Goal: Navigation & Orientation: Find specific page/section

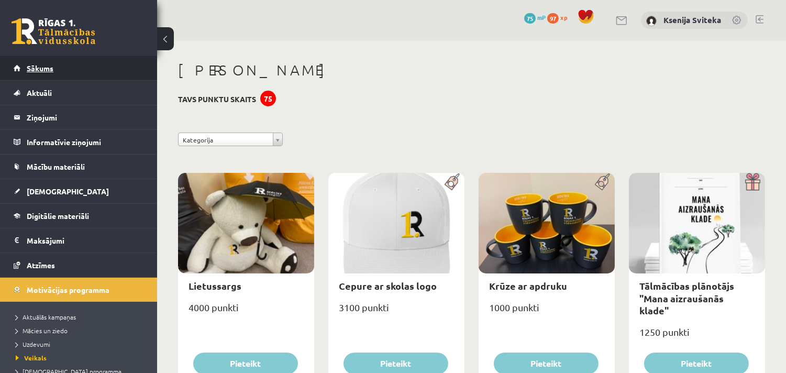
click at [42, 67] on span "Sākums" at bounding box center [40, 67] width 27 height 9
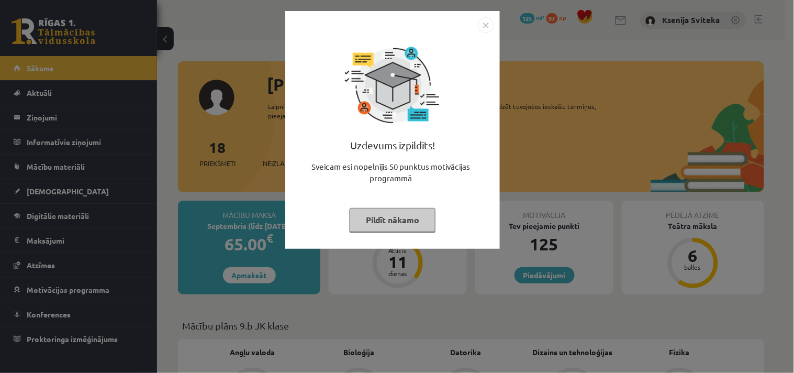
click at [486, 25] on img "Close" at bounding box center [486, 25] width 16 height 16
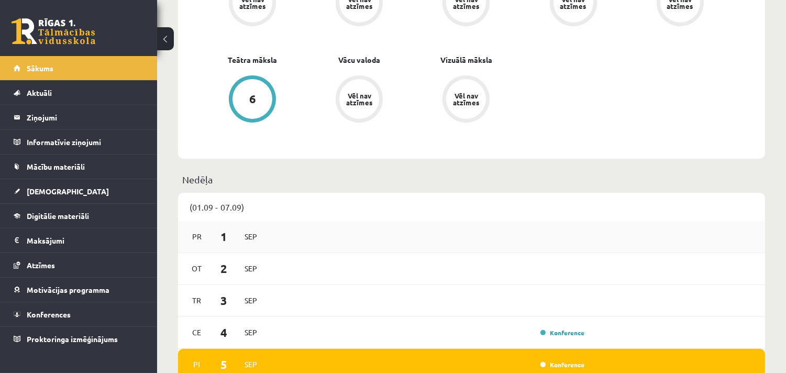
scroll to position [582, 0]
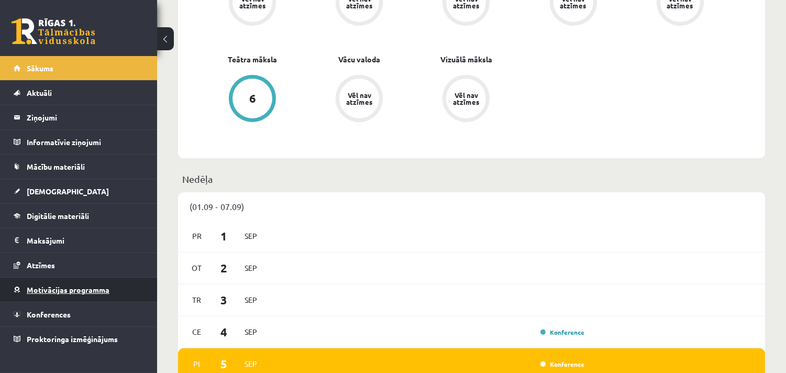
click at [48, 289] on span "Motivācijas programma" at bounding box center [68, 289] width 83 height 9
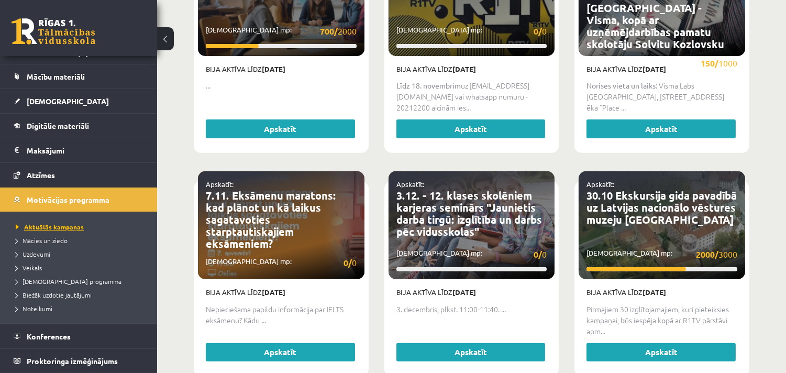
scroll to position [756, 0]
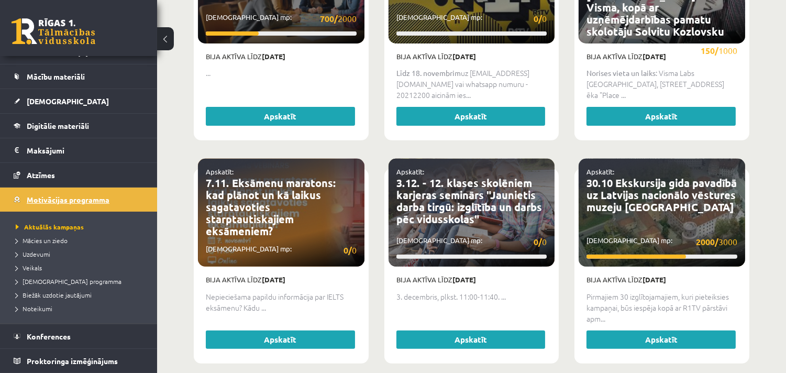
click at [50, 199] on span "Motivācijas programma" at bounding box center [68, 199] width 83 height 9
click at [40, 281] on span "[DEMOGRAPHIC_DATA] programma" at bounding box center [69, 281] width 106 height 8
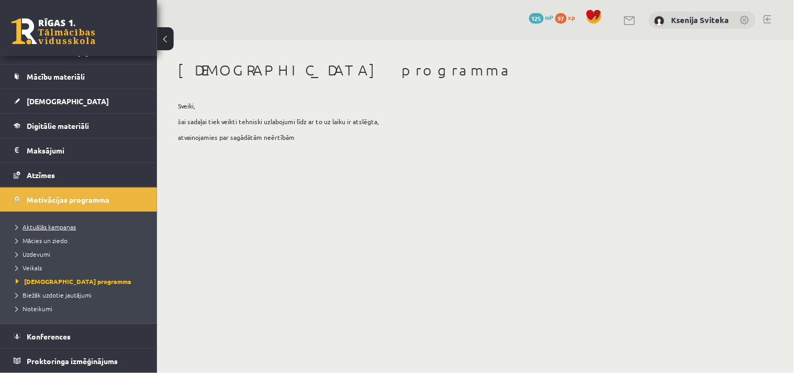
click at [46, 222] on link "Aktuālās kampaņas" at bounding box center [81, 226] width 131 height 9
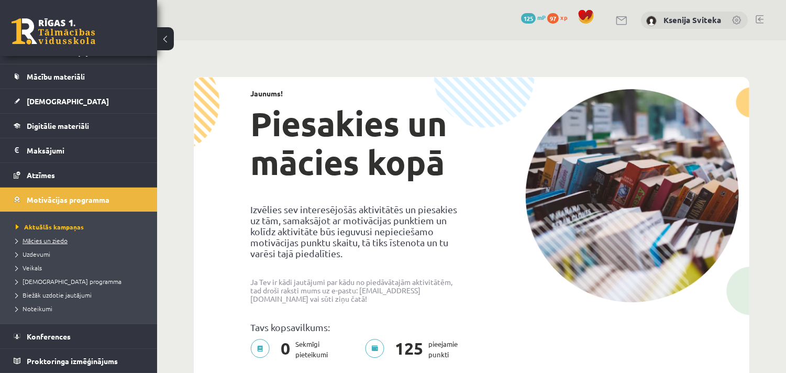
click at [39, 242] on span "Mācies un ziedo" at bounding box center [42, 240] width 52 height 8
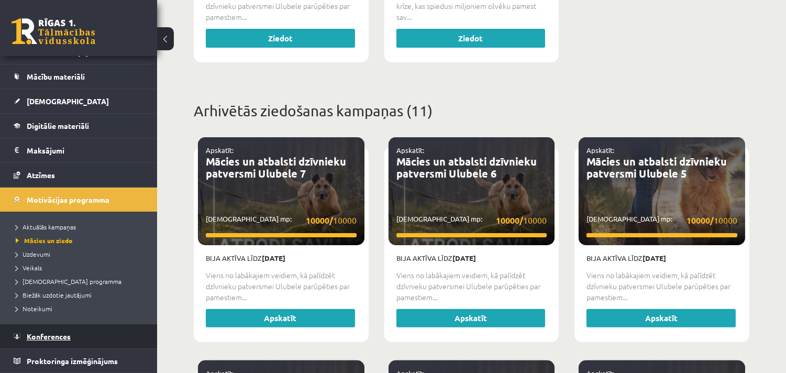
scroll to position [32, 0]
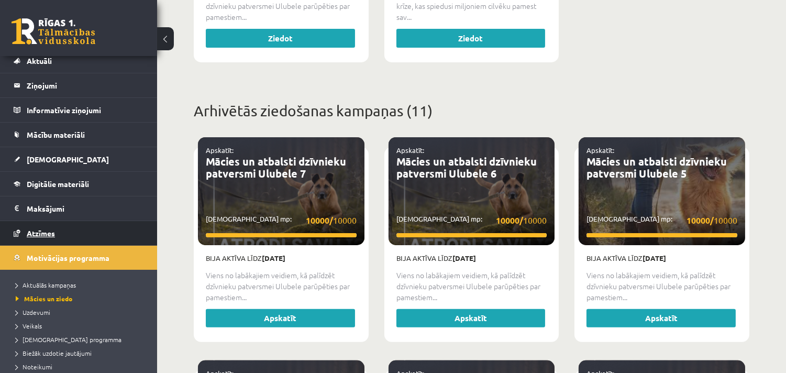
click at [43, 231] on span "Atzīmes" at bounding box center [41, 232] width 28 height 9
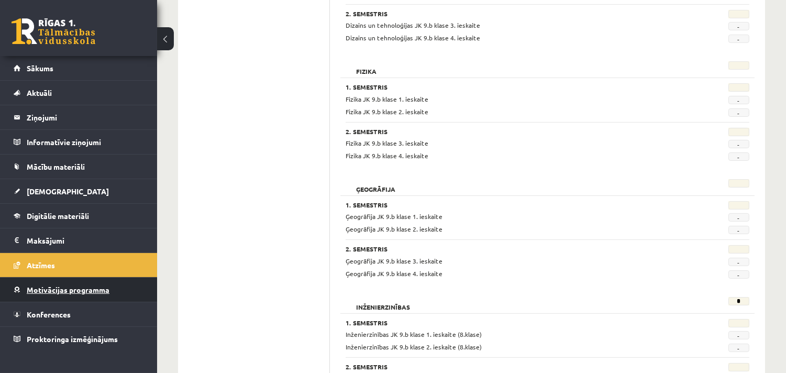
click at [63, 293] on span "Motivācijas programma" at bounding box center [68, 289] width 83 height 9
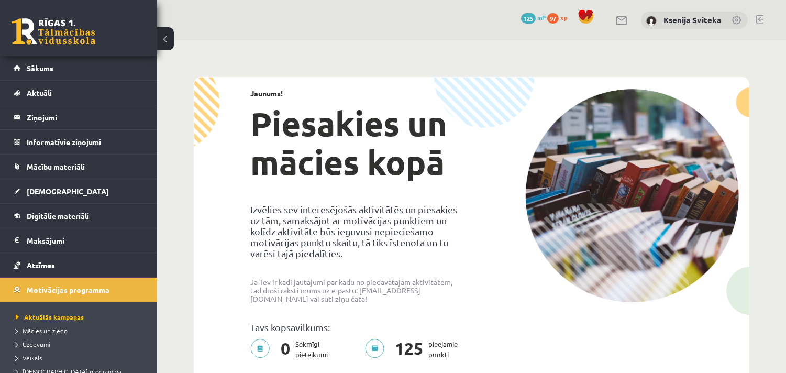
click at [530, 14] on span "125" at bounding box center [528, 18] width 15 height 10
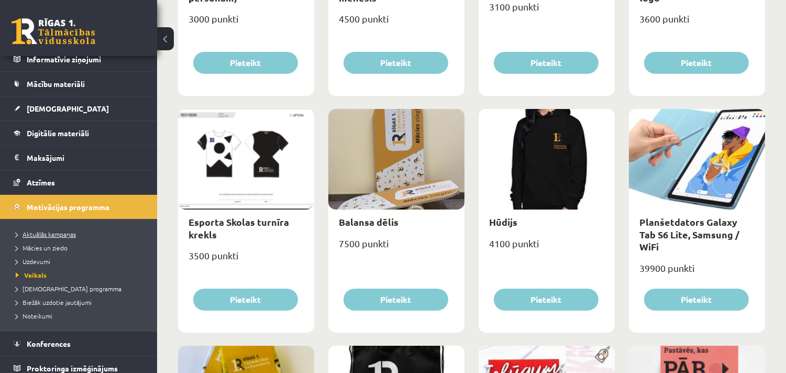
scroll to position [90, 0]
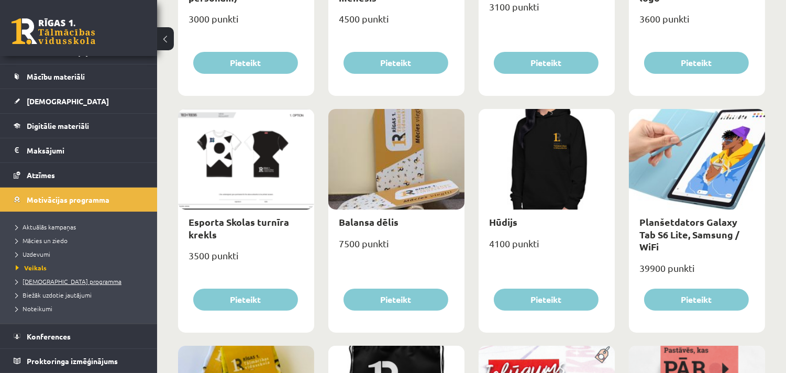
click at [54, 280] on span "[DEMOGRAPHIC_DATA] programma" at bounding box center [69, 281] width 106 height 8
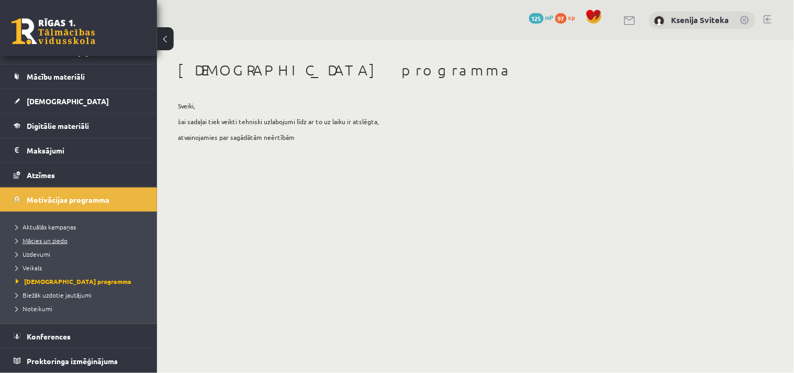
click at [49, 242] on span "Mācies un ziedo" at bounding box center [42, 240] width 52 height 8
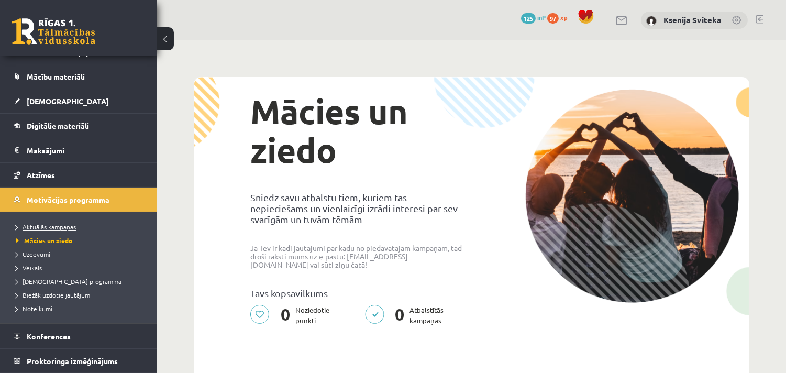
click at [48, 225] on span "Aktuālās kampaņas" at bounding box center [46, 226] width 60 height 8
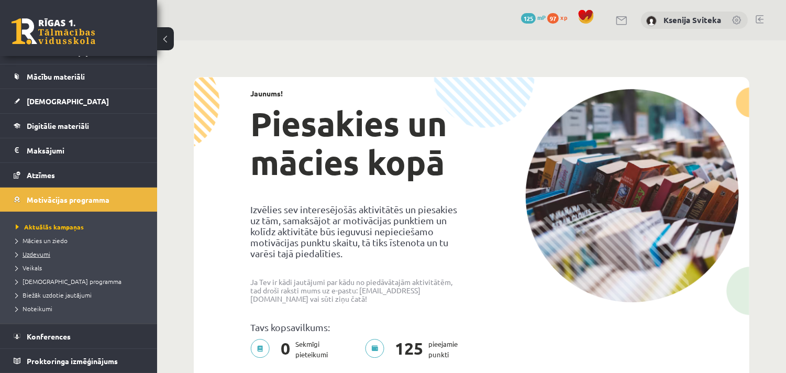
click at [37, 254] on span "Uzdevumi" at bounding box center [33, 254] width 35 height 8
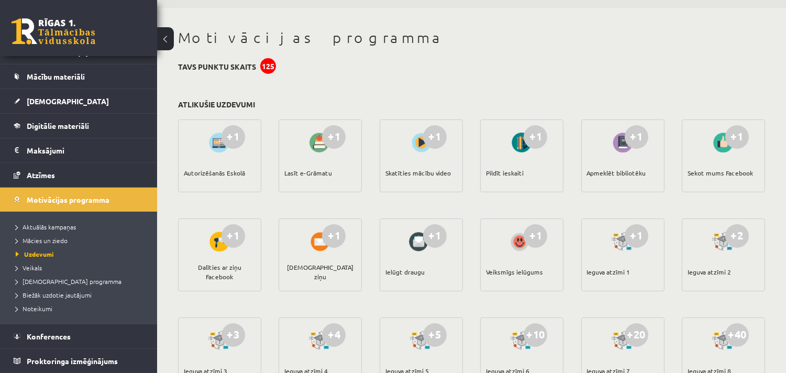
scroll to position [58, 0]
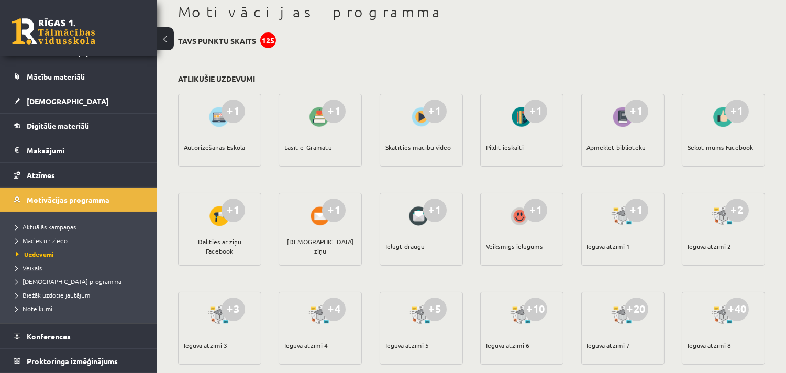
click at [22, 264] on span "Veikals" at bounding box center [29, 267] width 26 height 8
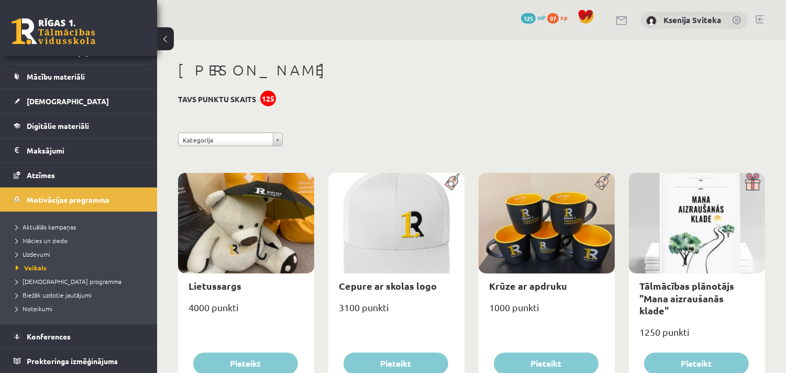
drag, startPoint x: 650, startPoint y: 82, endPoint x: 635, endPoint y: 82, distance: 14.7
click at [269, 98] on div "125" at bounding box center [268, 99] width 16 height 16
click at [527, 17] on span "125" at bounding box center [528, 18] width 15 height 10
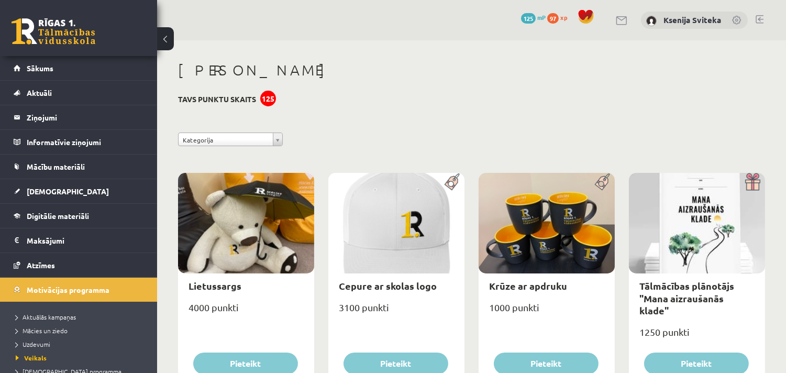
scroll to position [90, 0]
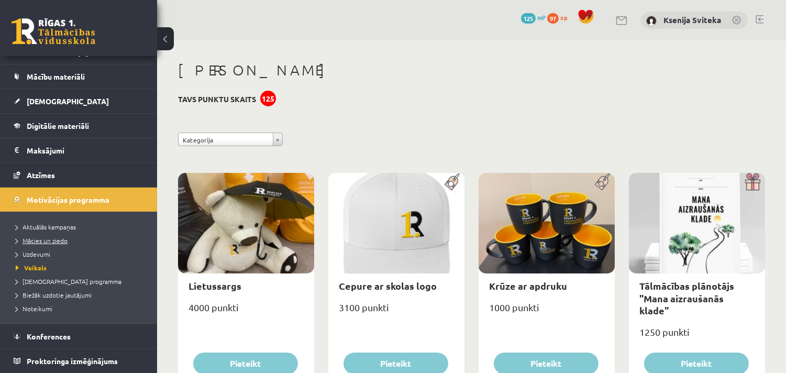
click at [47, 241] on span "Mācies un ziedo" at bounding box center [42, 240] width 52 height 8
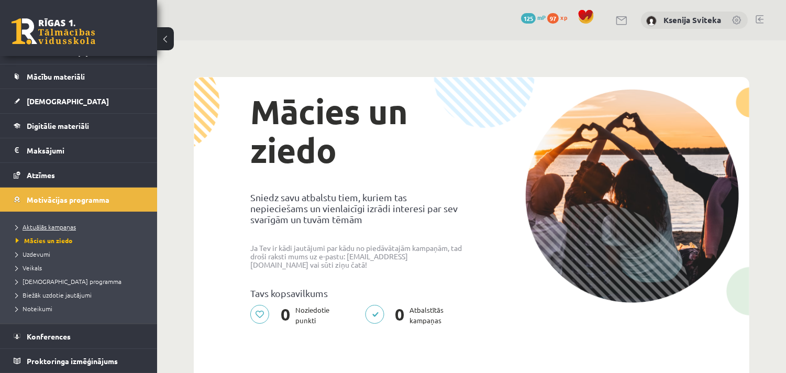
click at [51, 222] on link "Aktuālās kampaņas" at bounding box center [81, 226] width 131 height 9
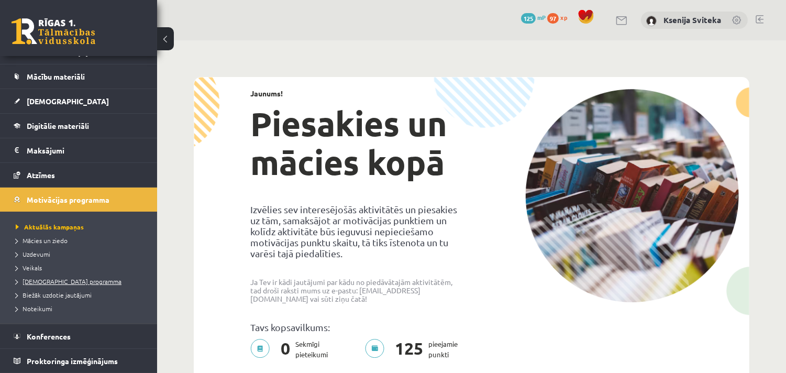
click at [42, 285] on link "[DEMOGRAPHIC_DATA] programma" at bounding box center [81, 280] width 131 height 9
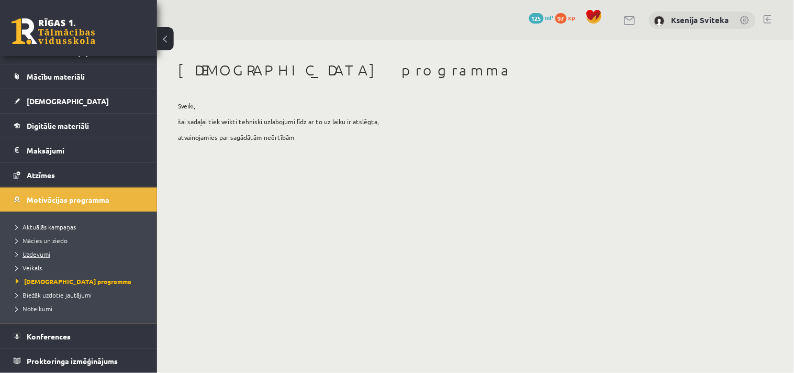
click at [34, 253] on span "Uzdevumi" at bounding box center [33, 254] width 35 height 8
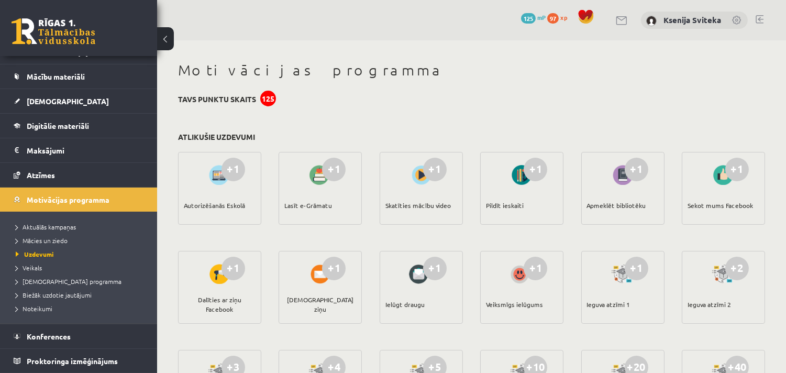
click at [599, 76] on h1 "Motivācijas programma" at bounding box center [471, 70] width 587 height 18
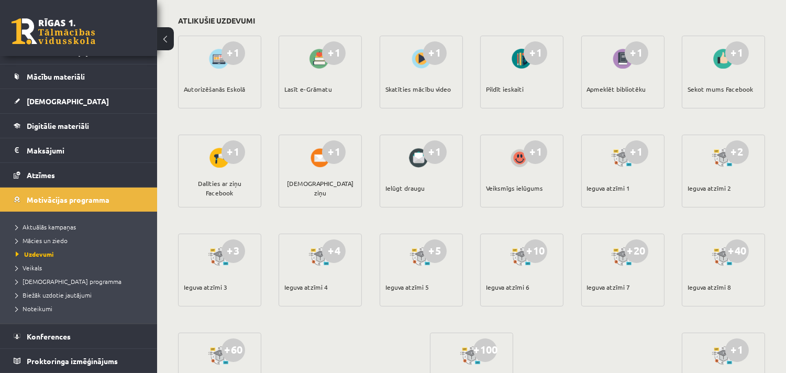
scroll to position [174, 0]
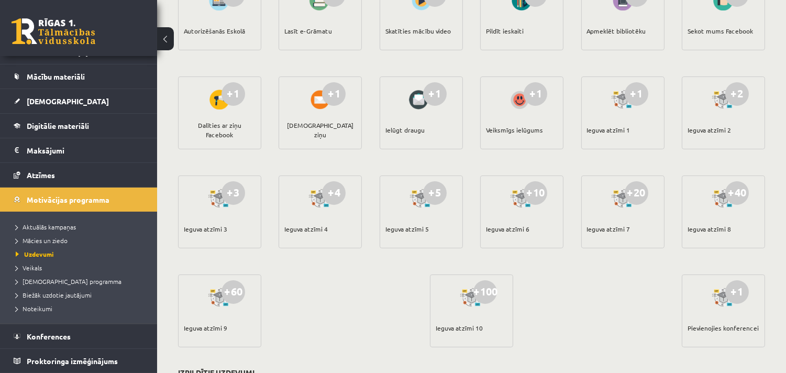
click at [629, 301] on div "+1 Autorizēšanās Eskolā +1 Lasīt e-Grāmatu +1 Skatīties mācību video +1 Pildīt …" at bounding box center [471, 173] width 592 height 396
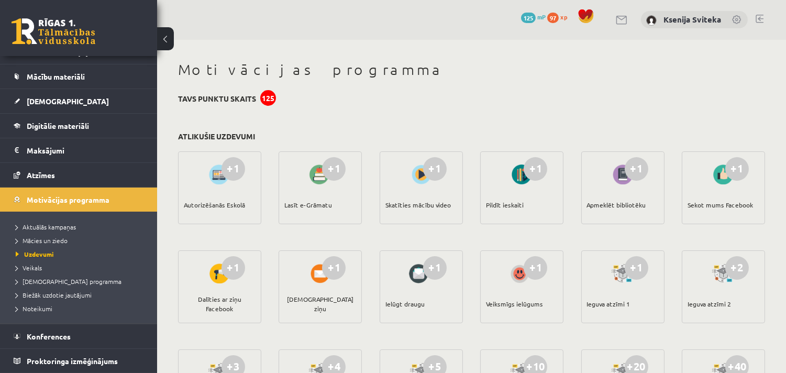
scroll to position [0, 0]
click at [702, 75] on h1 "Motivācijas programma" at bounding box center [471, 70] width 587 height 18
